Goal: Task Accomplishment & Management: Use online tool/utility

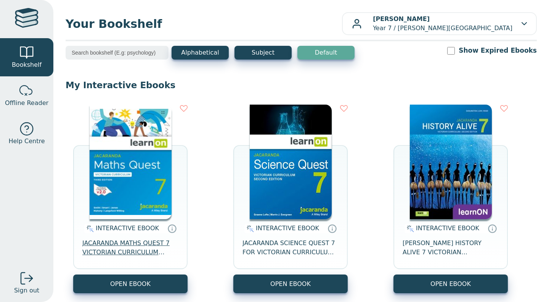
click at [112, 252] on span "JACARANDA MATHS QUEST 7 VICTORIAN CURRICULUM LEARNON EBOOK 3E" at bounding box center [130, 247] width 96 height 18
click at [134, 254] on span "JACARANDA MATHS QUEST 7 VICTORIAN CURRICULUM LEARNON EBOOK 3E" at bounding box center [130, 247] width 96 height 18
click at [126, 250] on span "JACARANDA MATHS QUEST 7 VICTORIAN CURRICULUM LEARNON EBOOK 3E" at bounding box center [130, 247] width 96 height 18
click at [135, 254] on span "JACARANDA MATHS QUEST 7 VICTORIAN CURRICULUM LEARNON EBOOK 3E" at bounding box center [130, 247] width 96 height 18
